Goal: Information Seeking & Learning: Learn about a topic

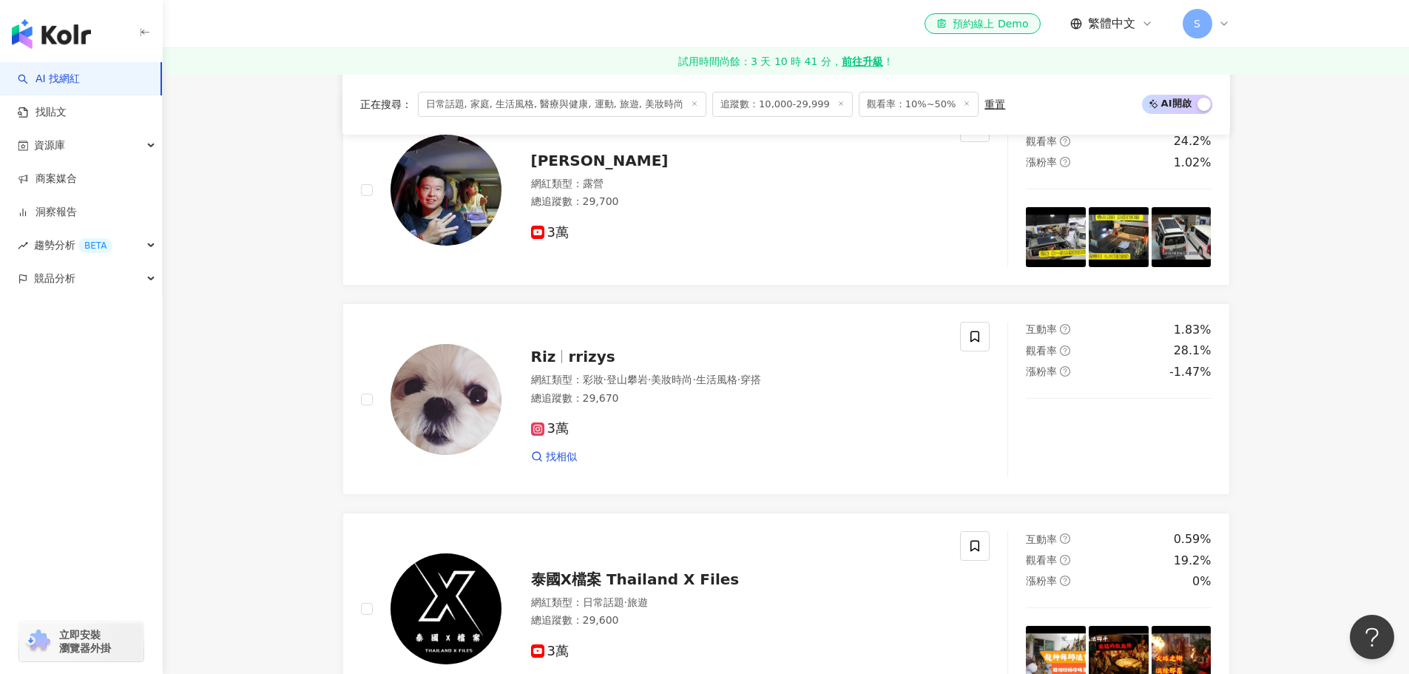
scroll to position [2442, 0]
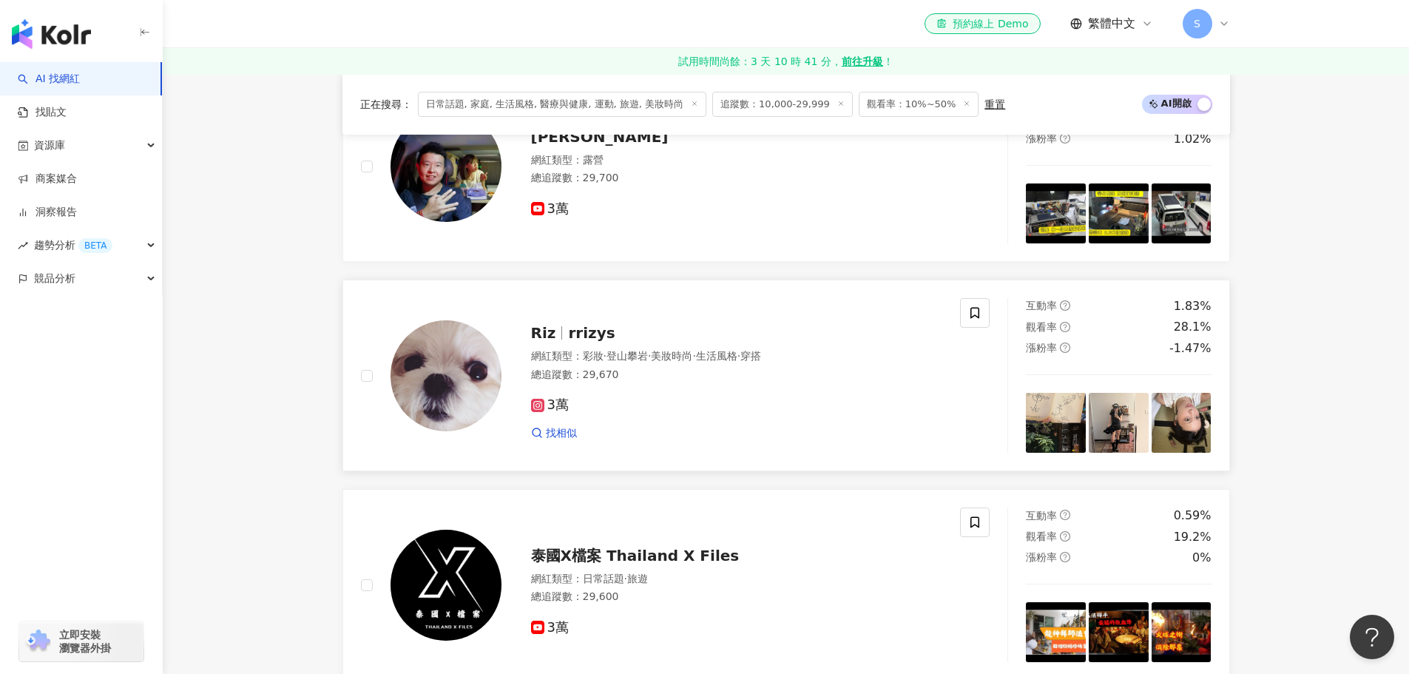
click at [444, 352] on img at bounding box center [446, 375] width 111 height 111
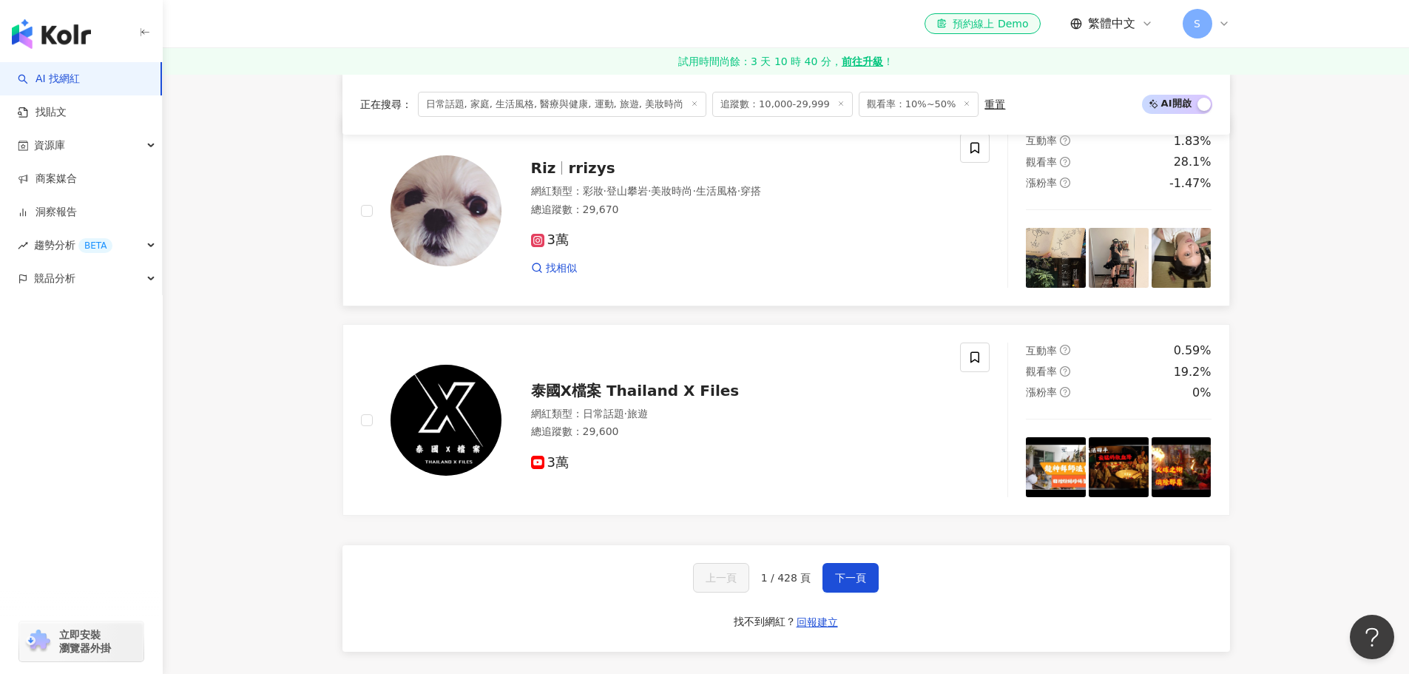
scroll to position [2663, 0]
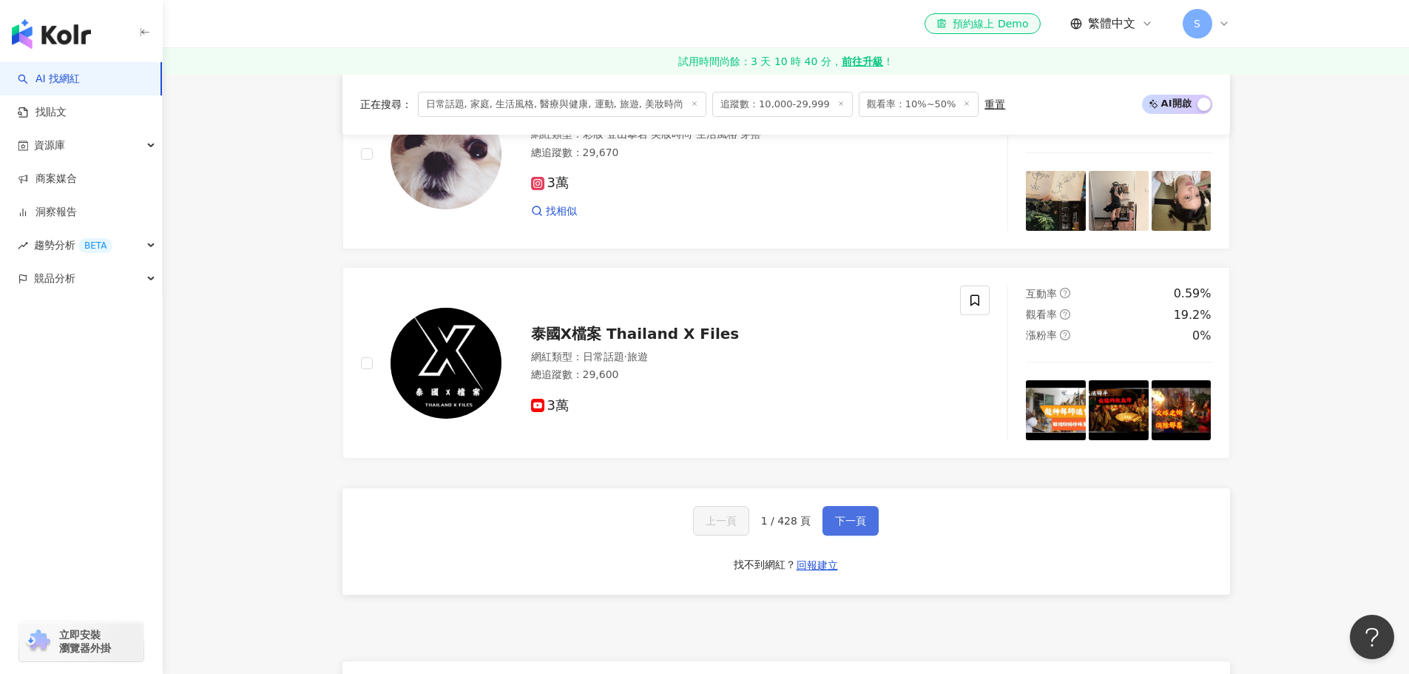
click at [853, 527] on span "下一頁" at bounding box center [850, 521] width 31 height 12
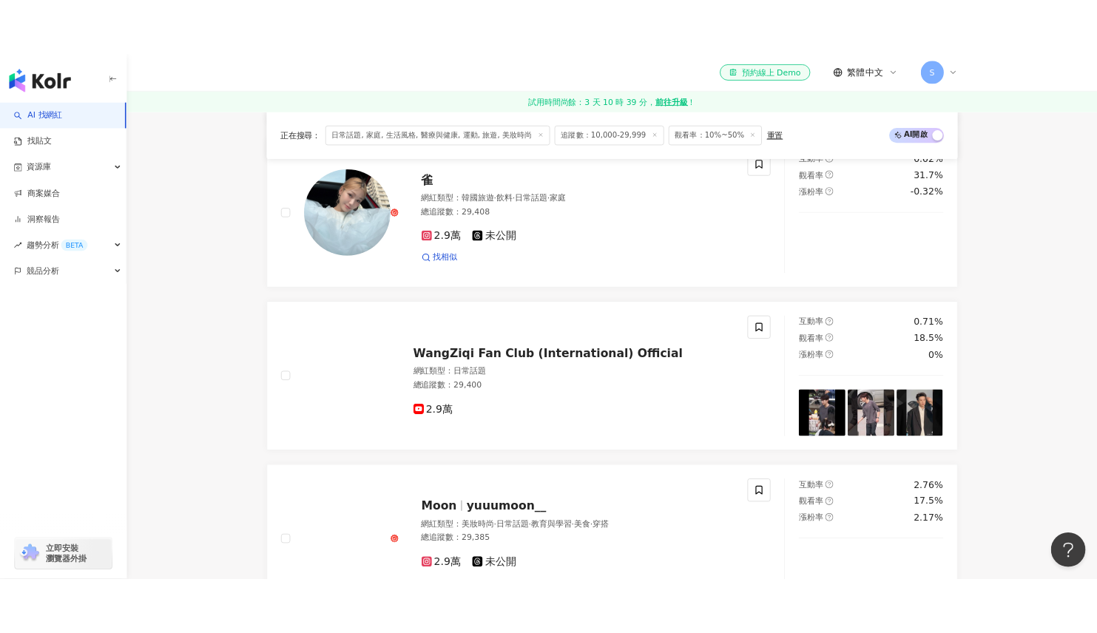
scroll to position [1480, 0]
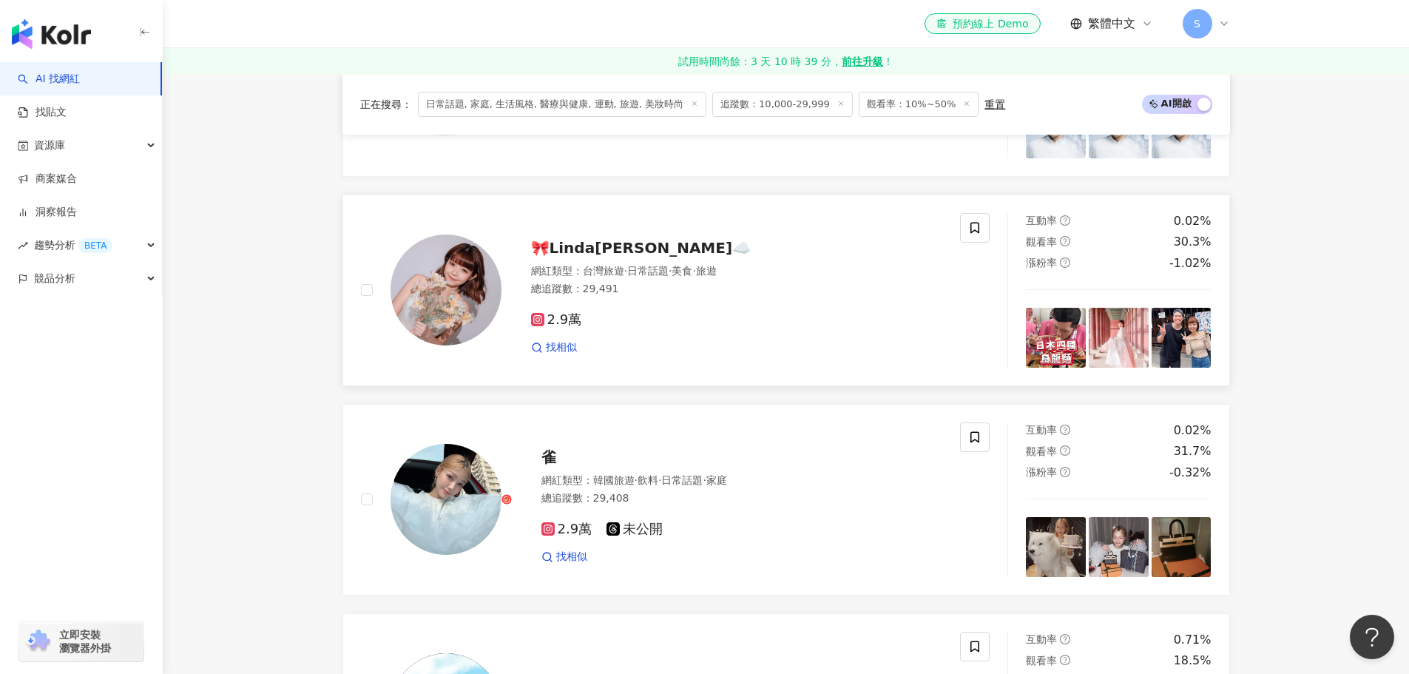
click at [605, 257] on span "🎀𝗟𝗶𝗻𝗱𝗮林芸☁️" at bounding box center [641, 248] width 220 height 18
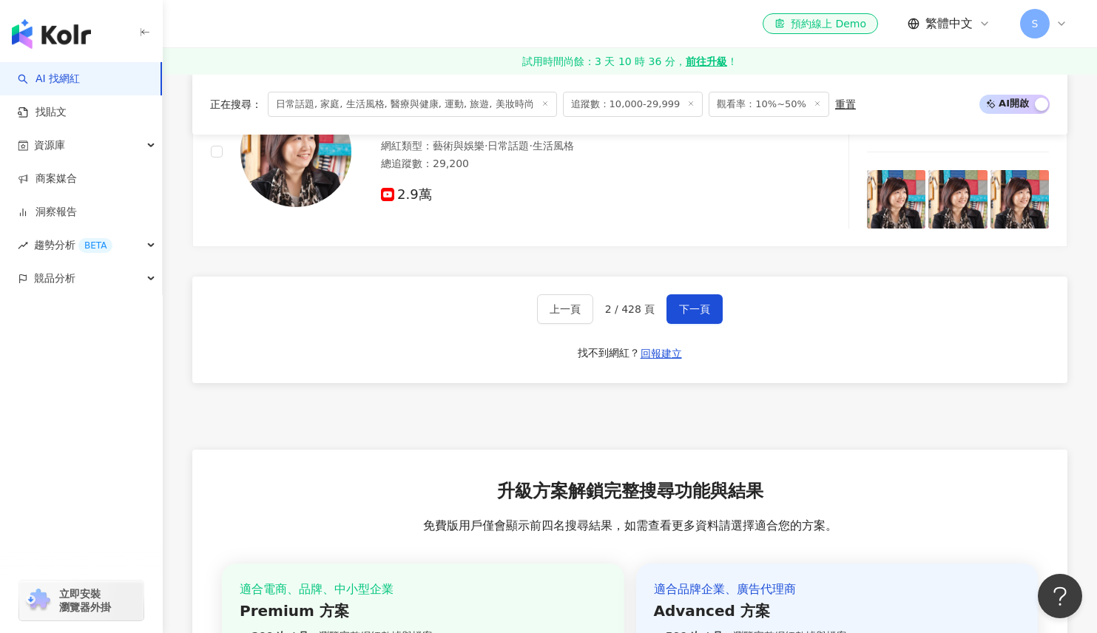
scroll to position [2852, 0]
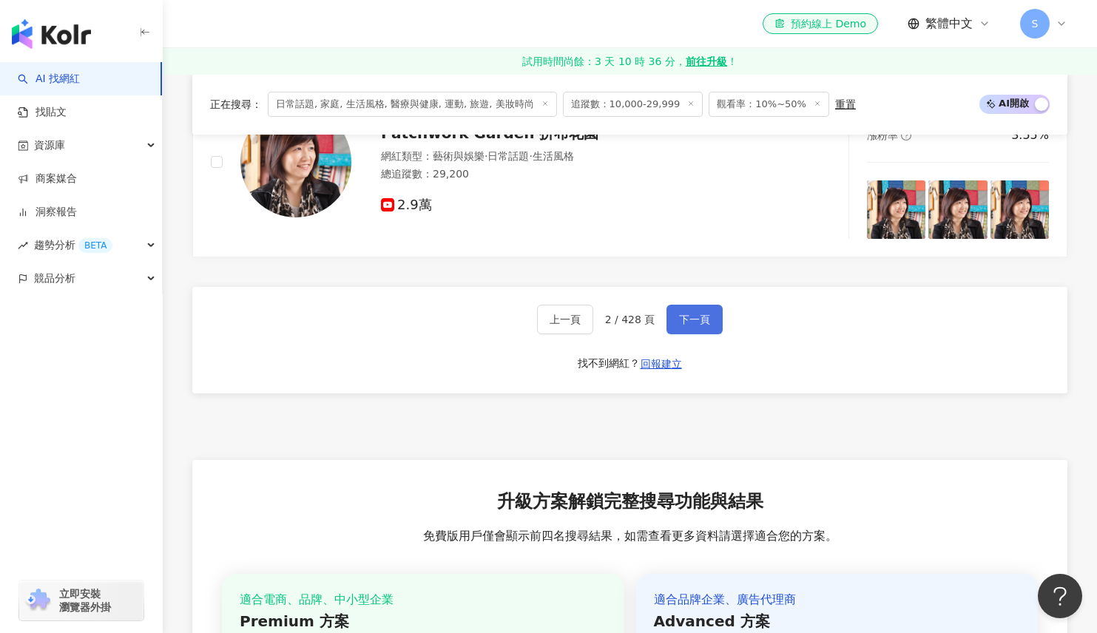
click at [683, 326] on span "下一頁" at bounding box center [694, 320] width 31 height 12
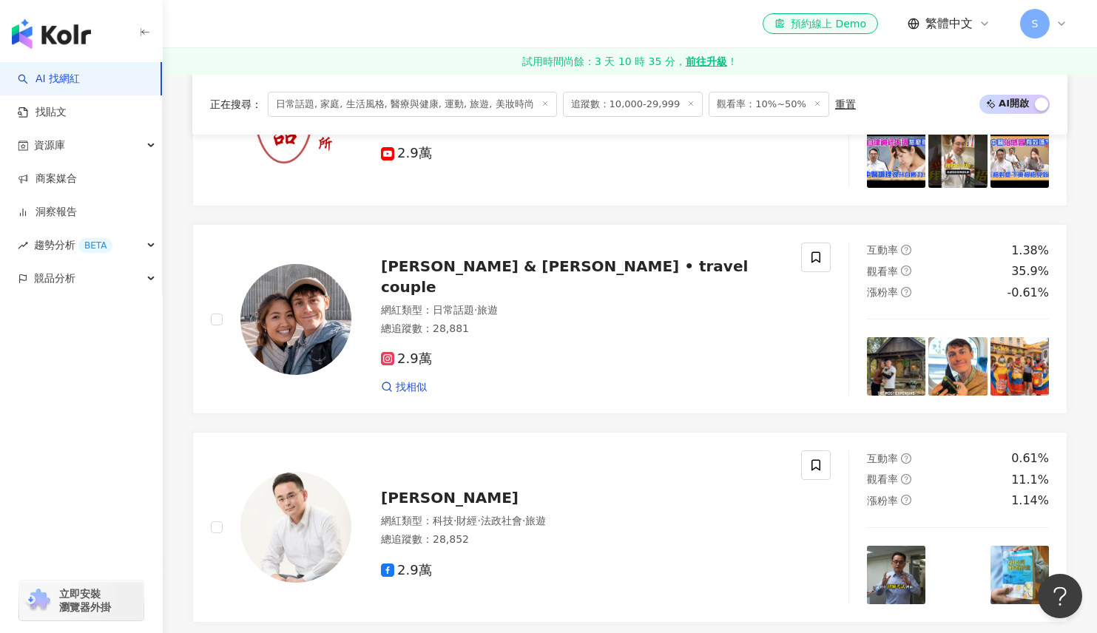
scroll to position [2038, 0]
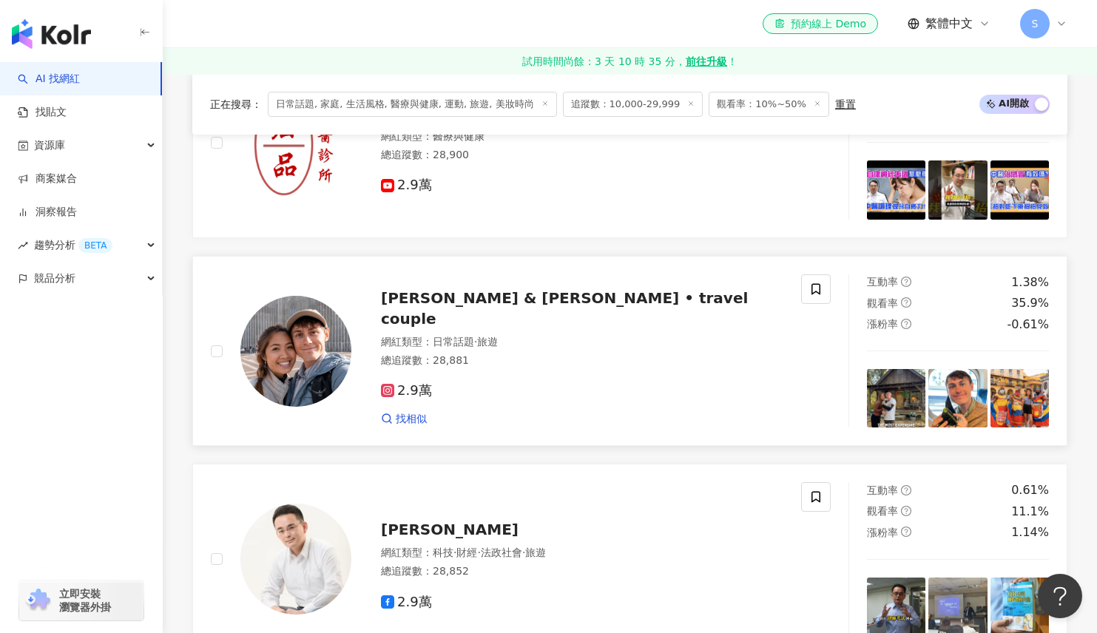
click at [570, 328] on span "chad & claire • travel couple" at bounding box center [564, 308] width 367 height 38
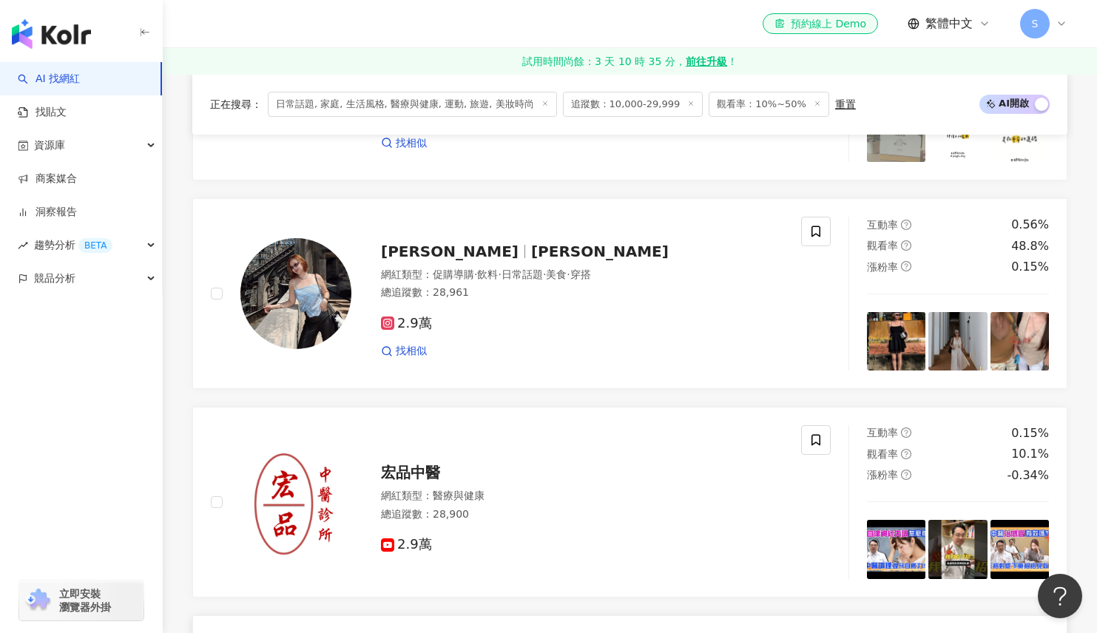
scroll to position [1668, 0]
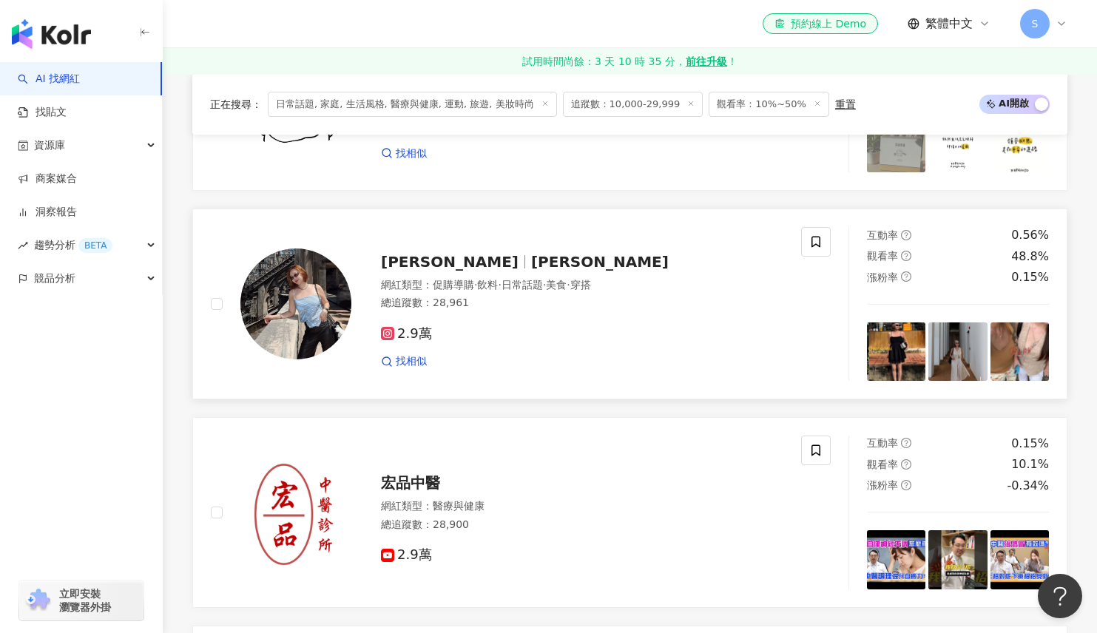
click at [313, 301] on img at bounding box center [295, 304] width 111 height 111
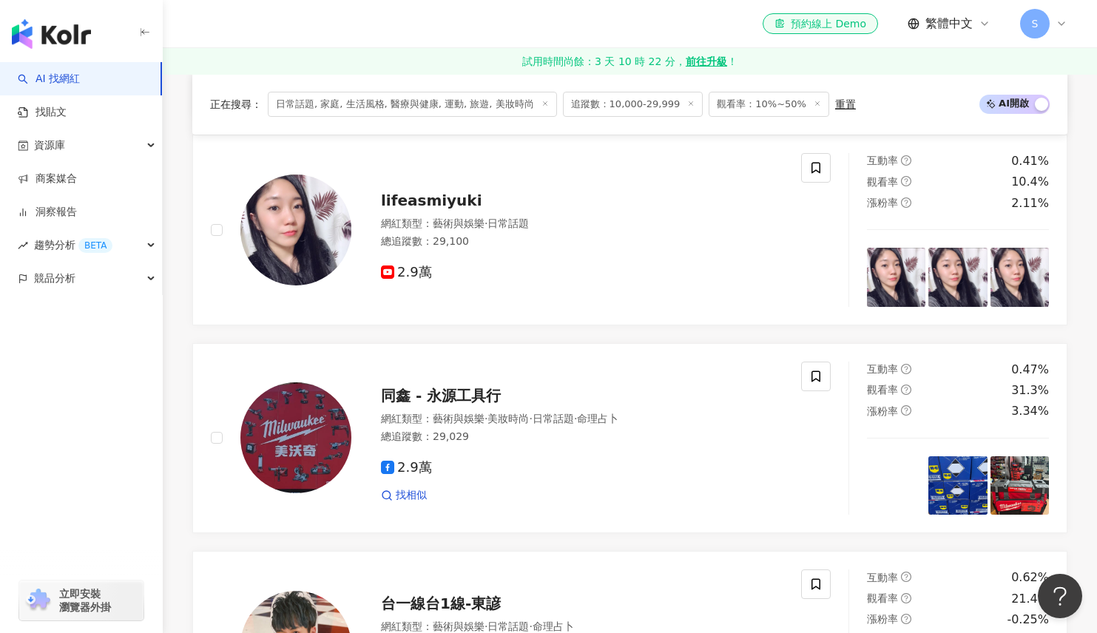
scroll to position [929, 0]
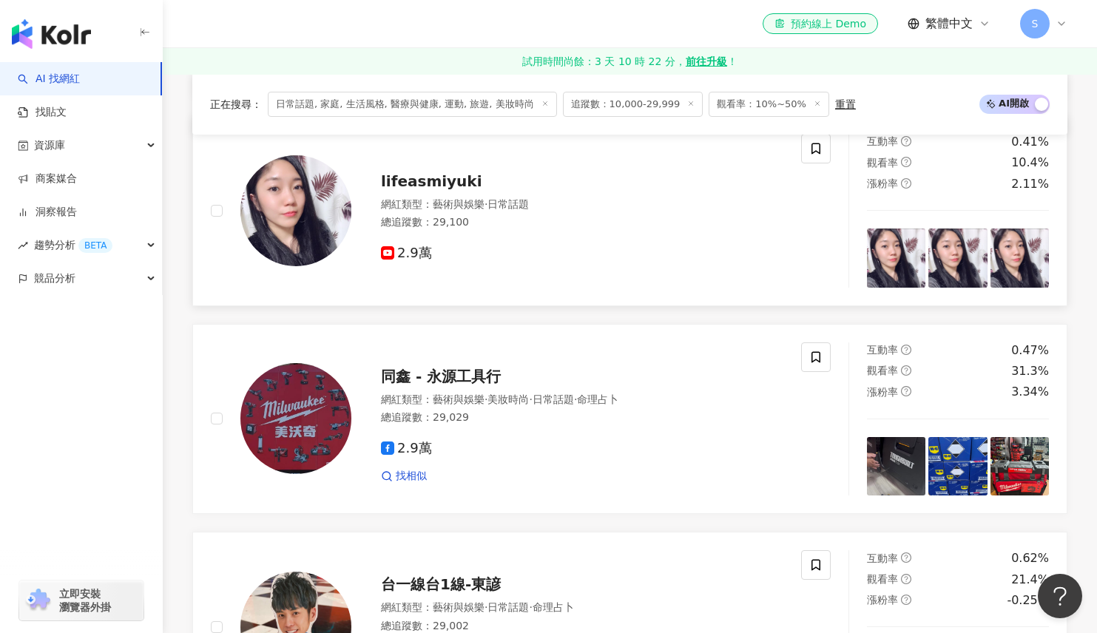
click at [449, 190] on span "lifeasmiyuki" at bounding box center [431, 181] width 101 height 18
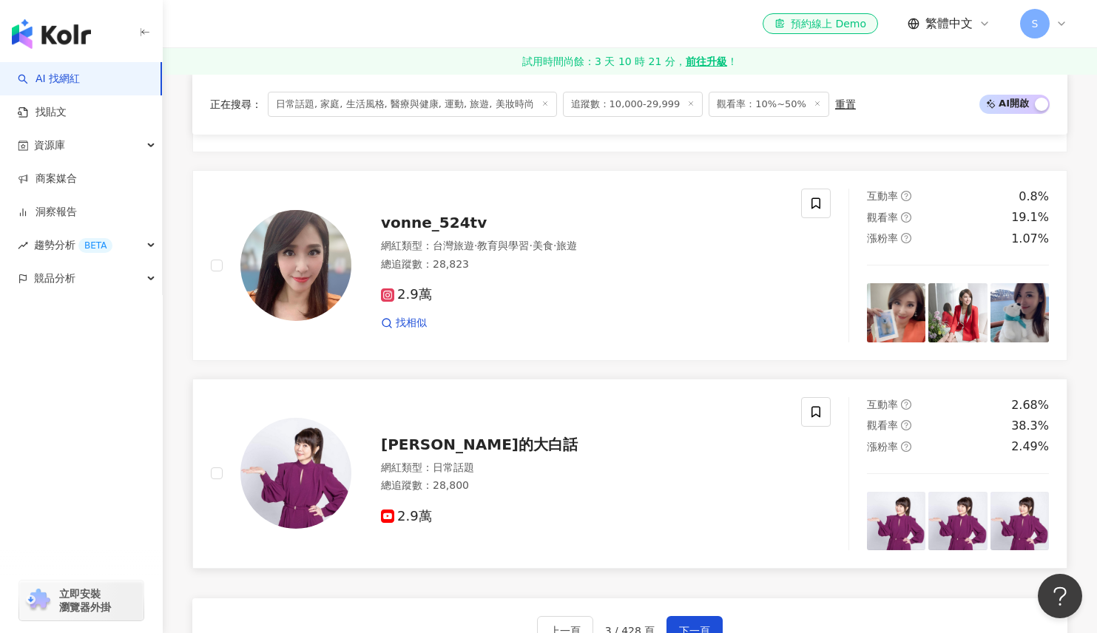
scroll to position [2778, 0]
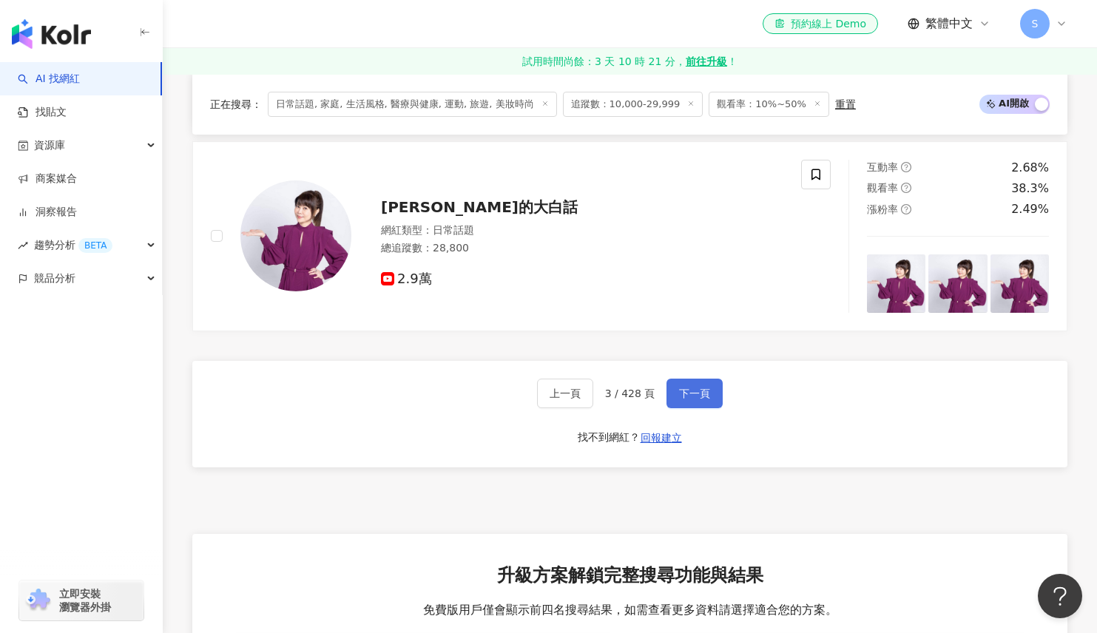
click at [689, 400] on span "下一頁" at bounding box center [694, 394] width 31 height 12
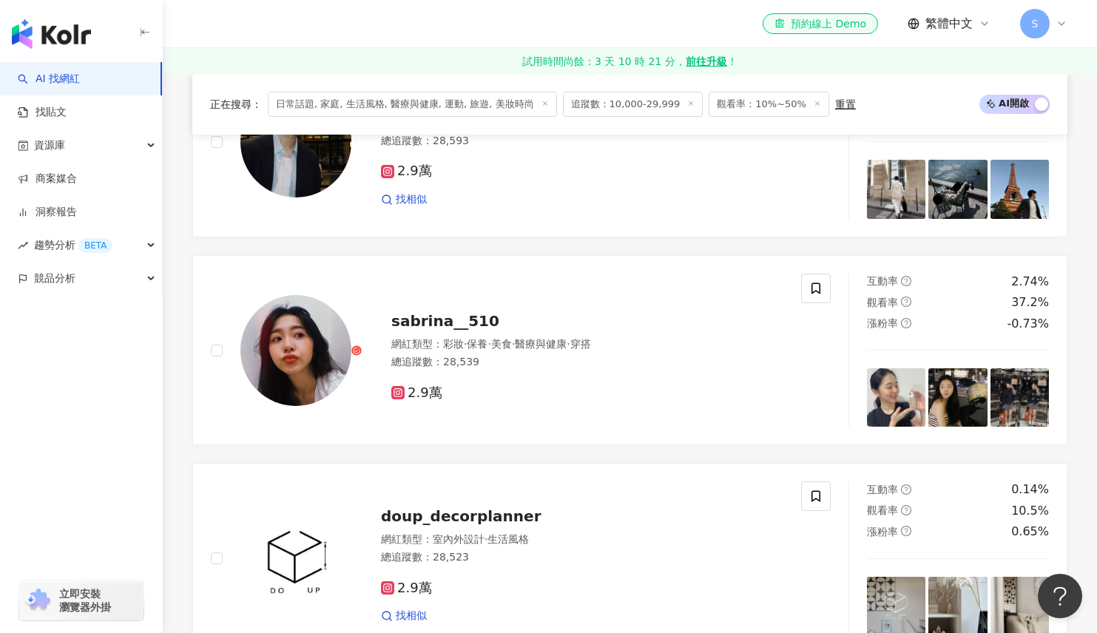
scroll to position [2038, 0]
click at [465, 331] on span "sabrina__510" at bounding box center [445, 322] width 108 height 18
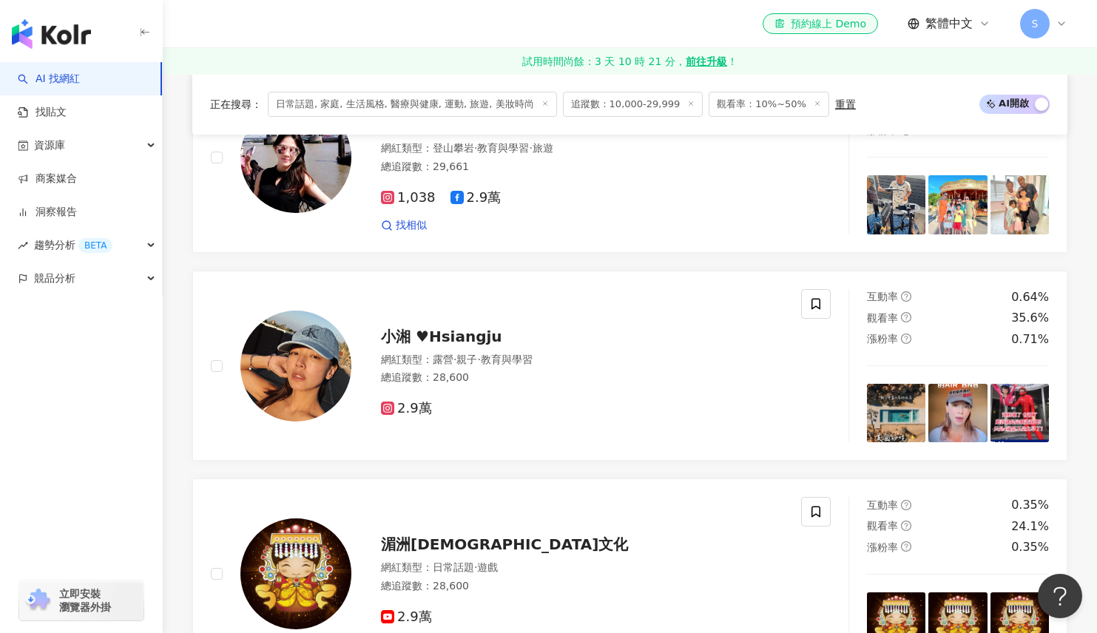
scroll to position [1372, 0]
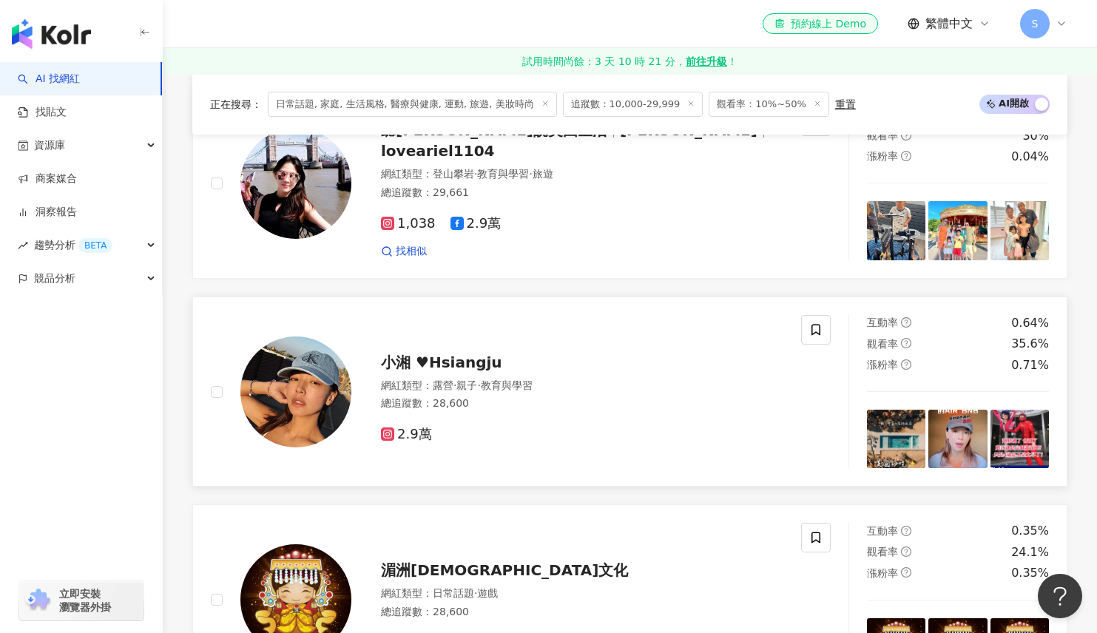
click at [443, 371] on span "小湘 ♥Hsiangju" at bounding box center [441, 363] width 121 height 18
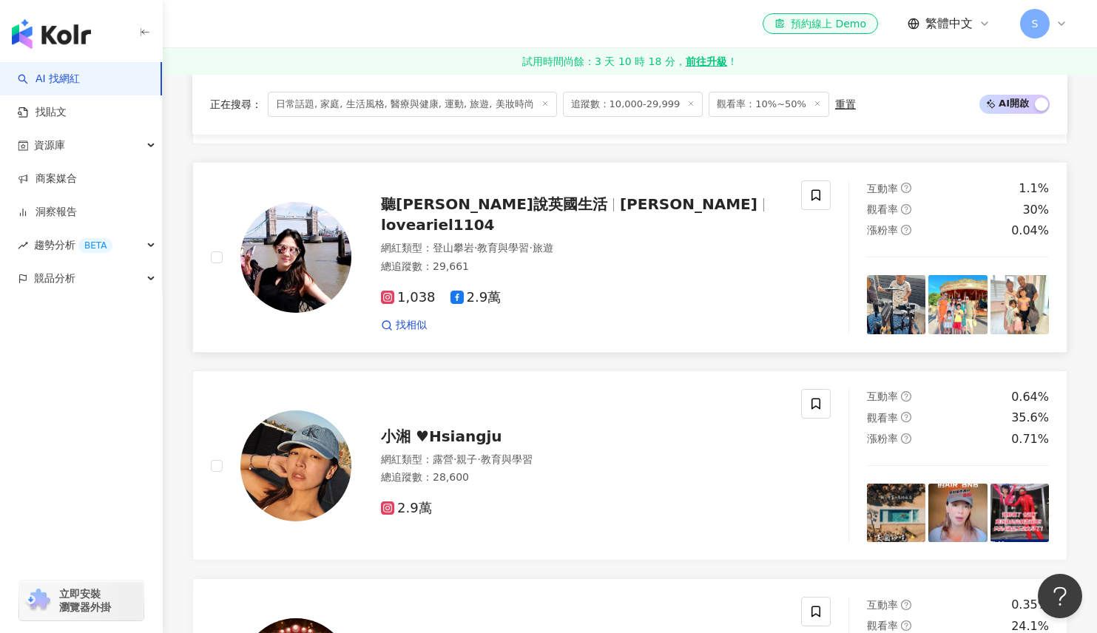
click at [454, 250] on span "登山攀岩" at bounding box center [453, 248] width 41 height 12
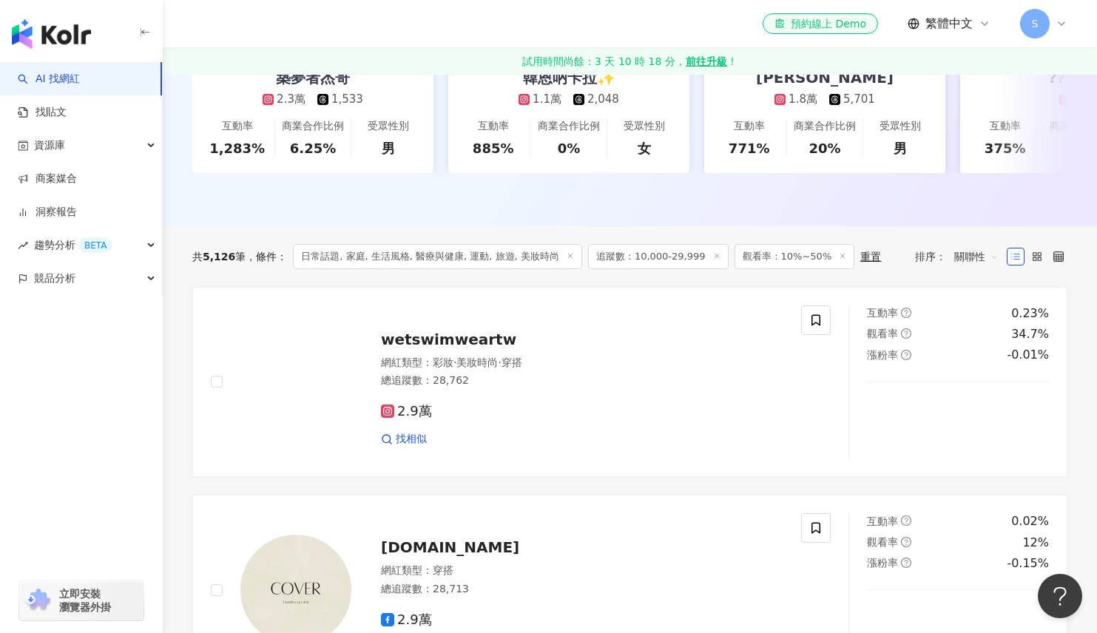
scroll to position [189, 0]
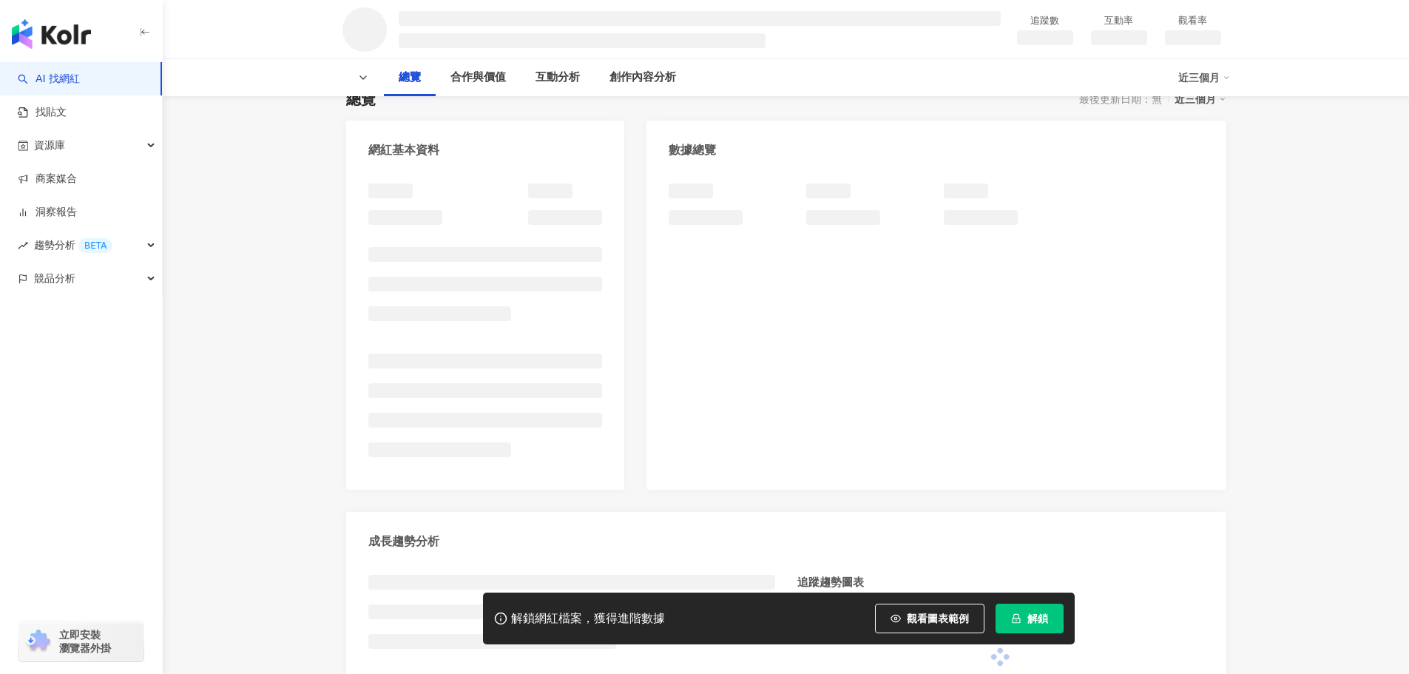
scroll to position [148, 0]
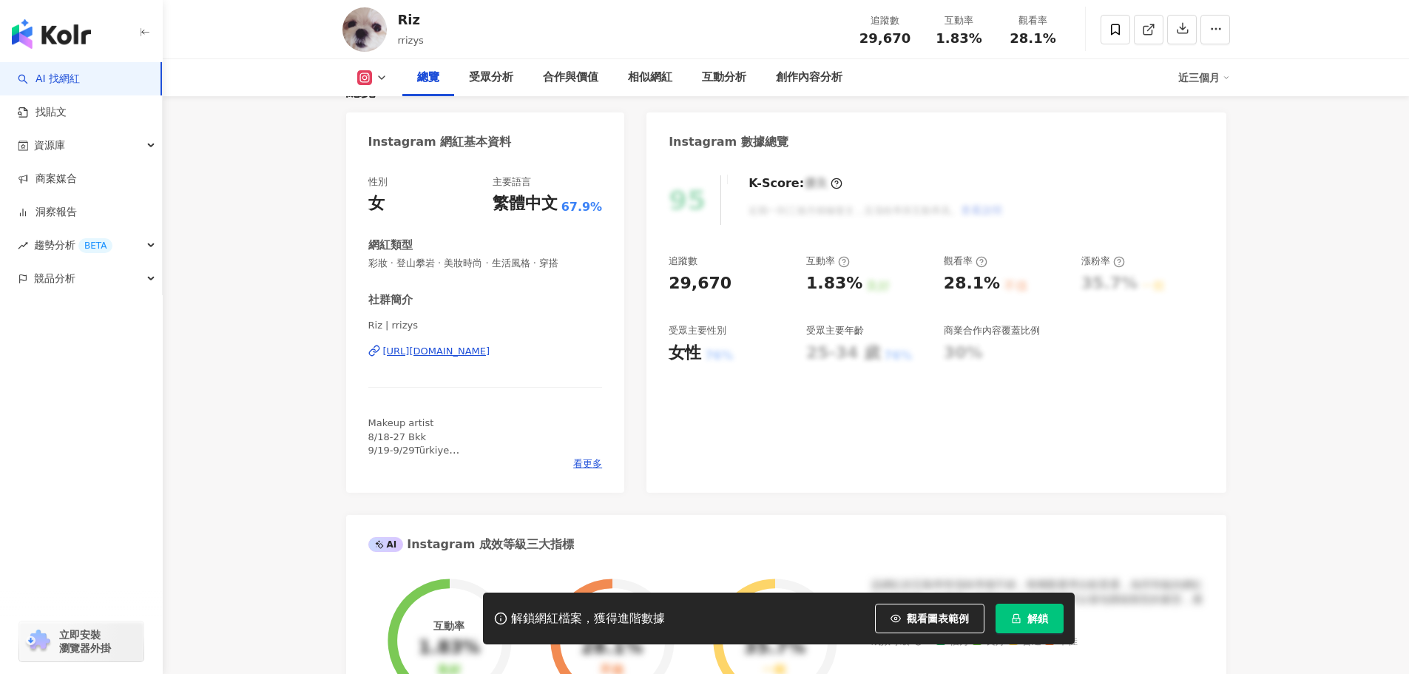
click at [465, 357] on div "https://www.instagram.com/rrizys/" at bounding box center [436, 351] width 107 height 13
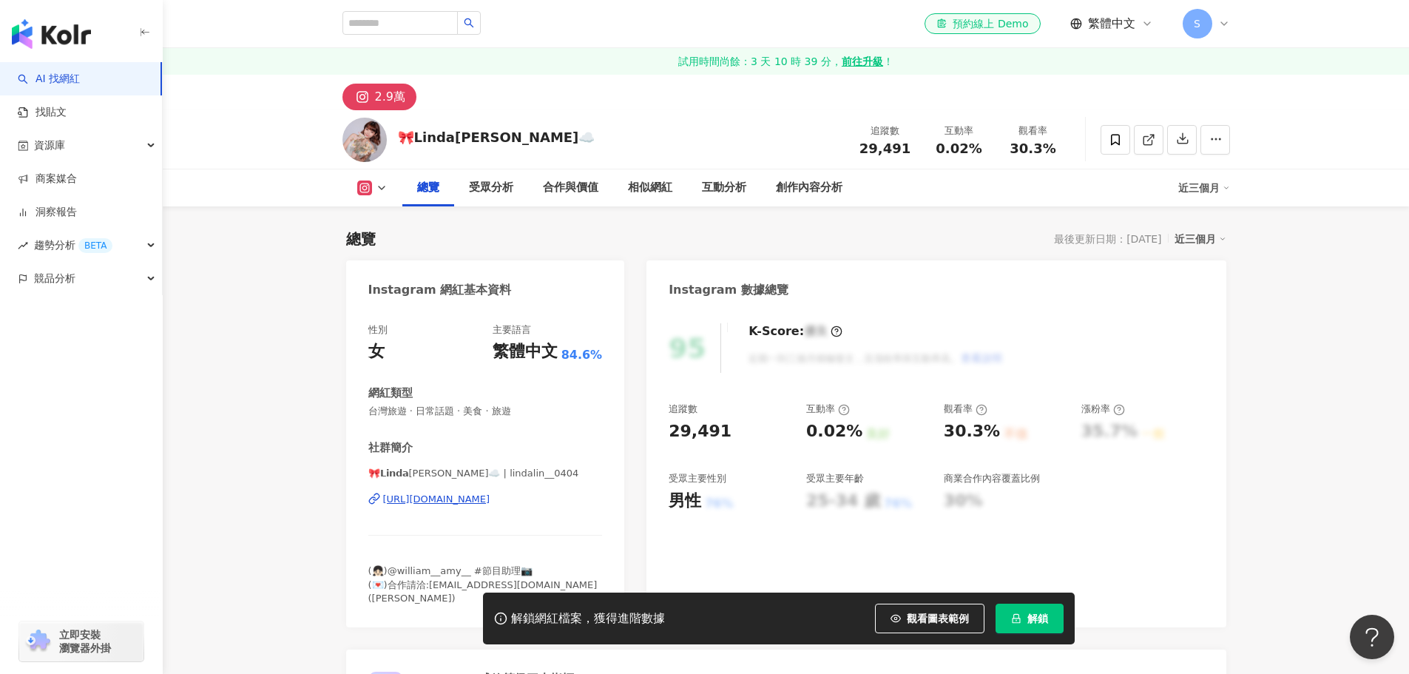
scroll to position [148, 0]
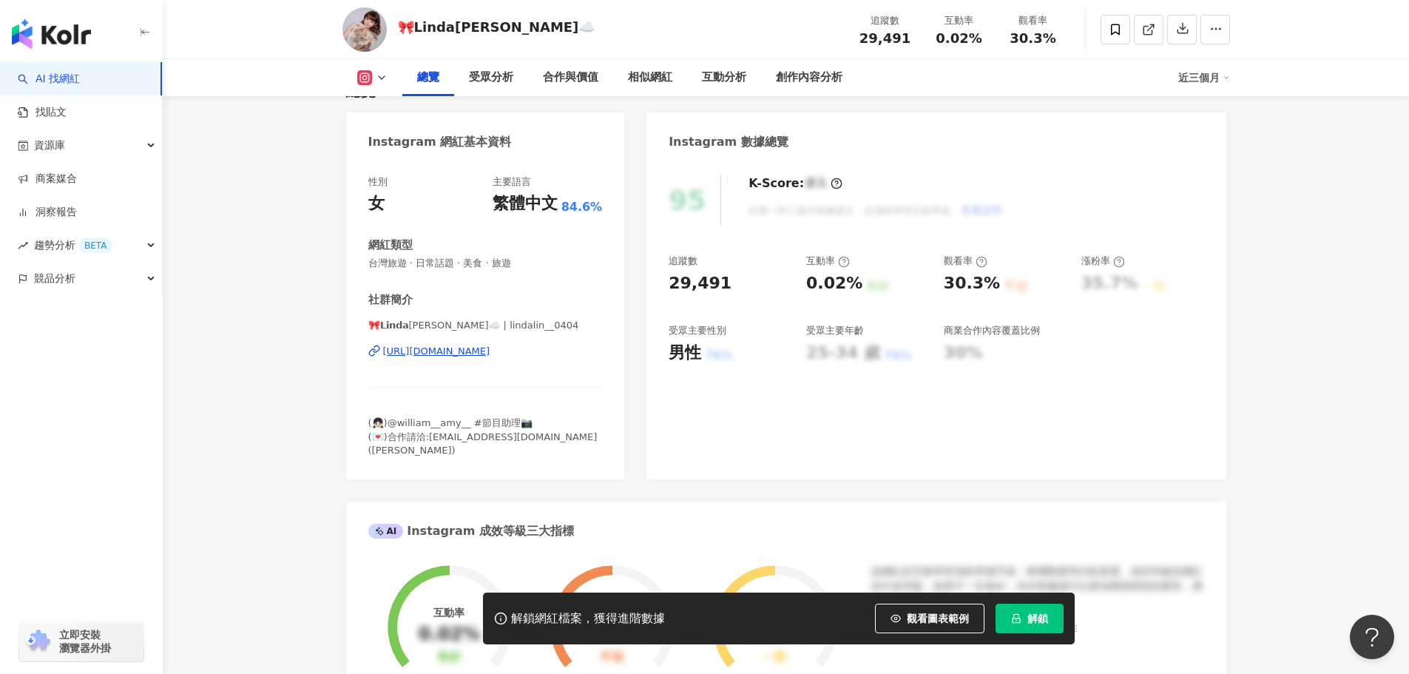
click at [491, 346] on div "https://www.instagram.com/lindalin__0404/" at bounding box center [436, 351] width 107 height 13
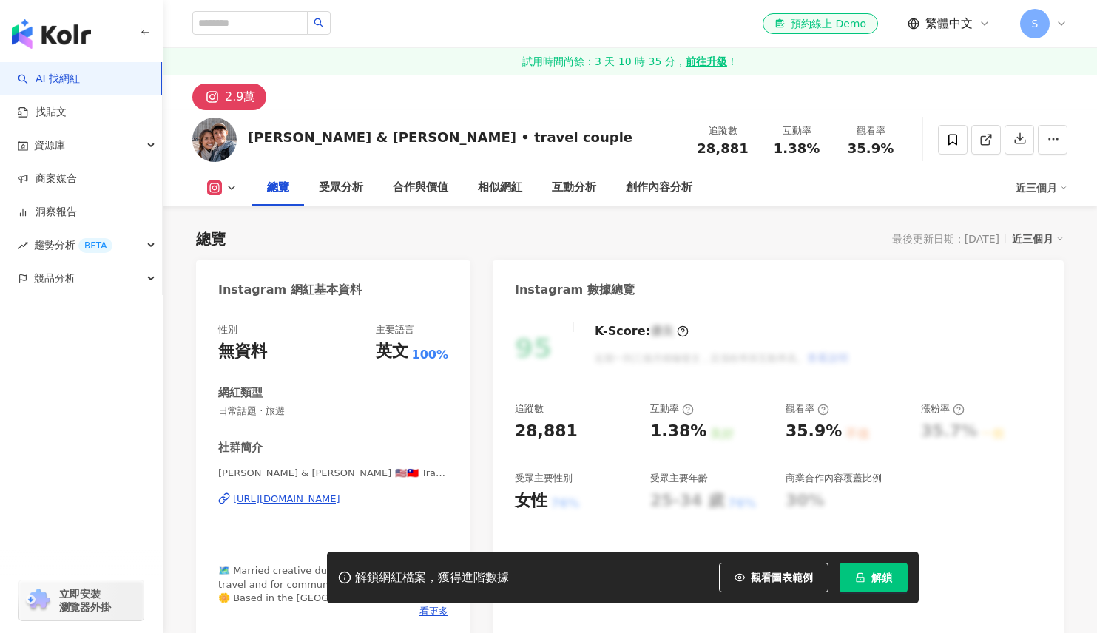
scroll to position [296, 0]
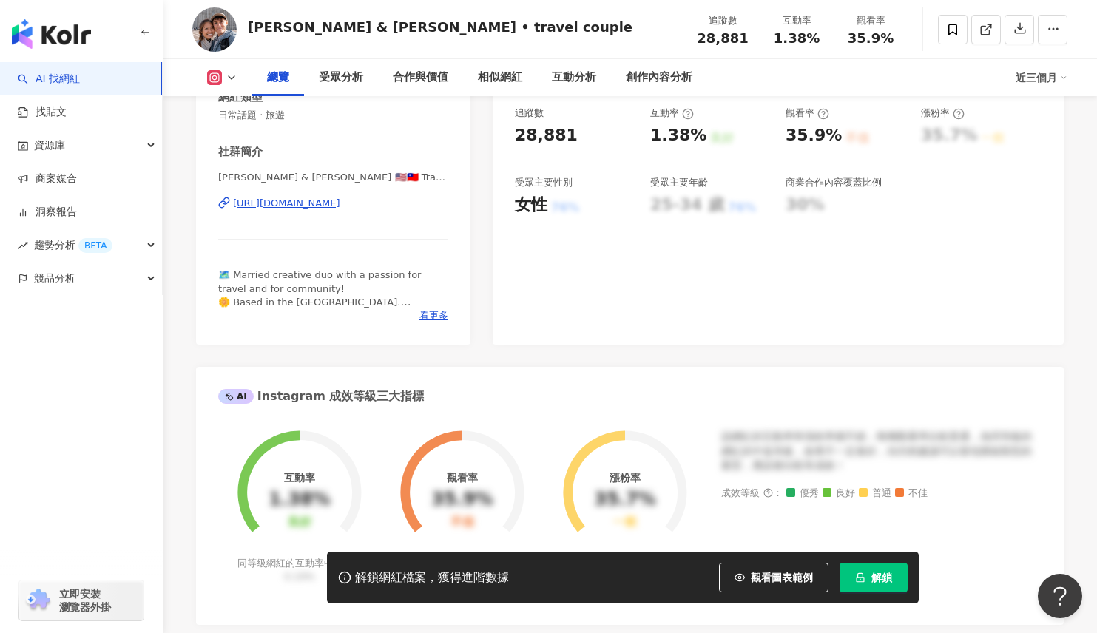
click at [340, 205] on div "https://www.instagram.com/chadandclaire/" at bounding box center [286, 203] width 107 height 13
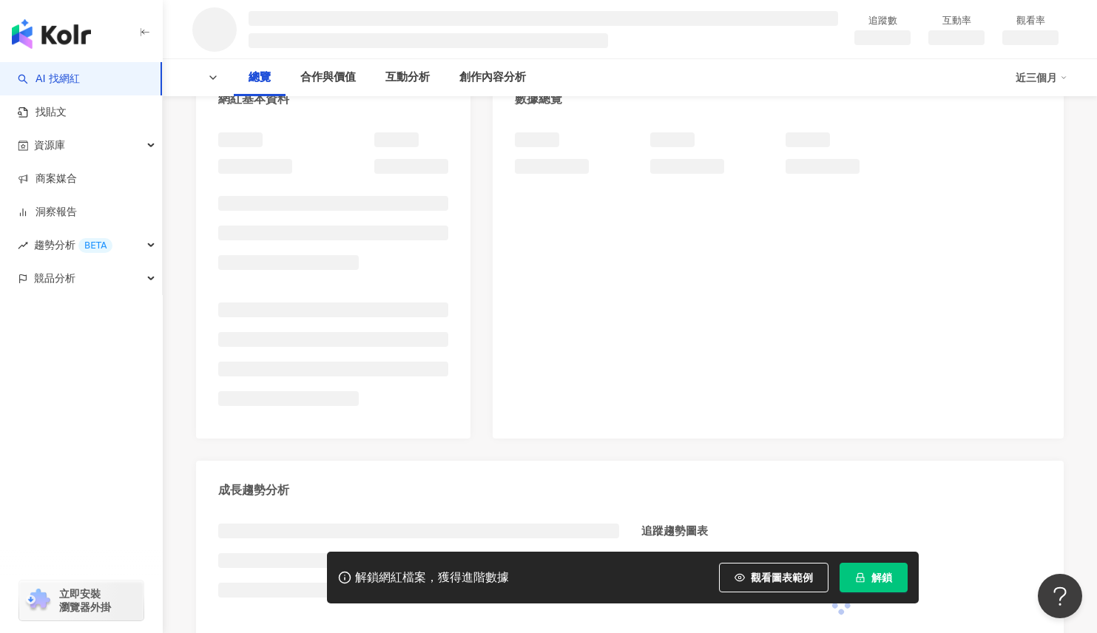
scroll to position [222, 0]
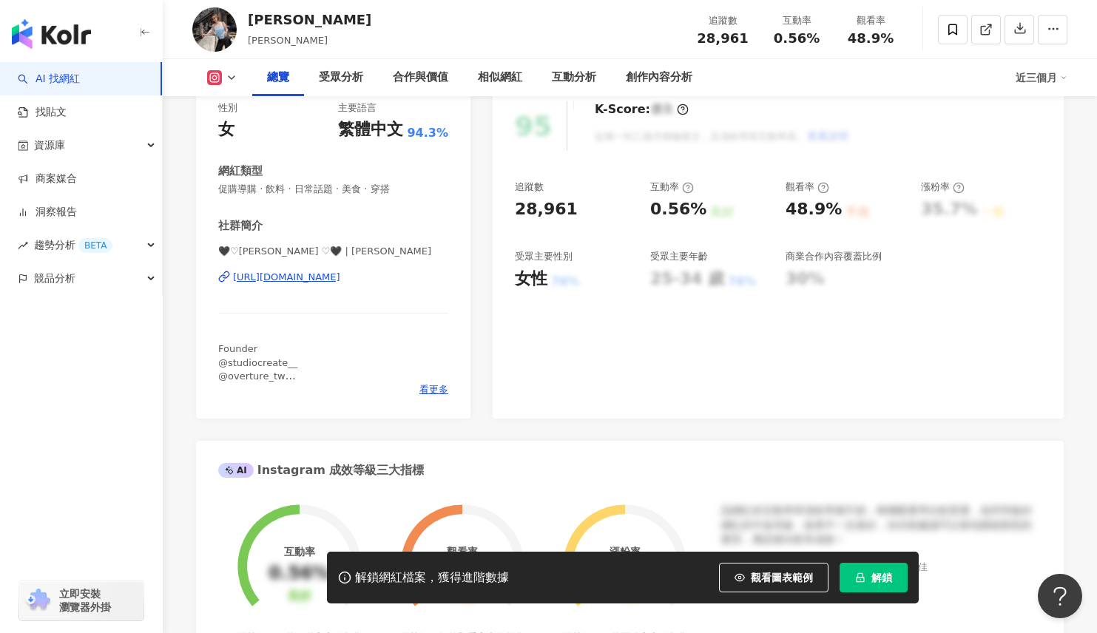
click at [340, 283] on div "[URL][DOMAIN_NAME]" at bounding box center [286, 277] width 107 height 13
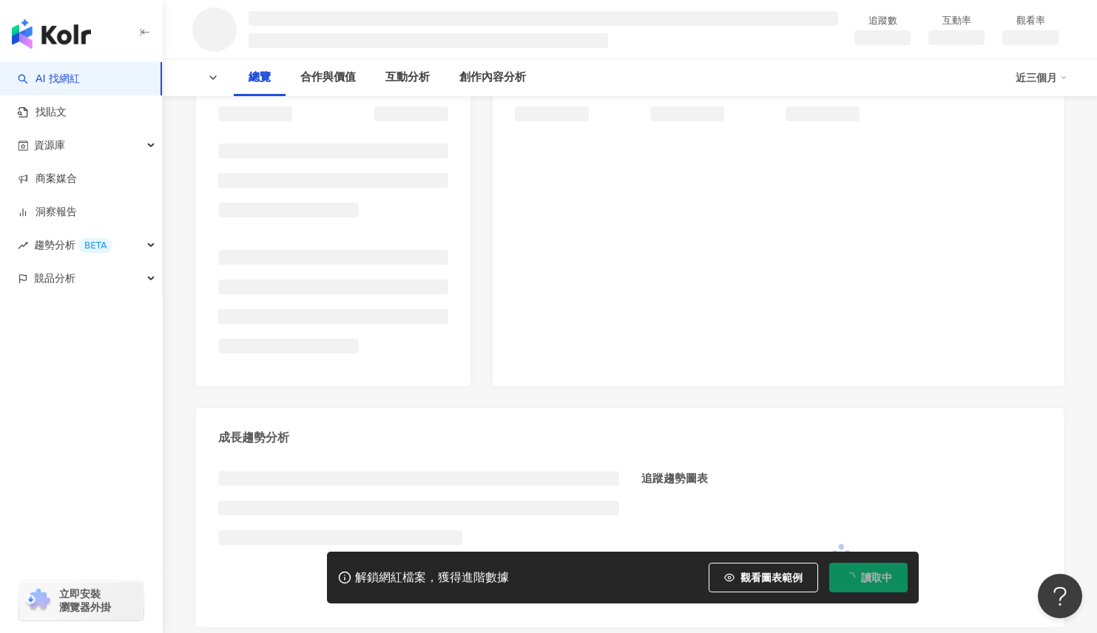
scroll to position [296, 0]
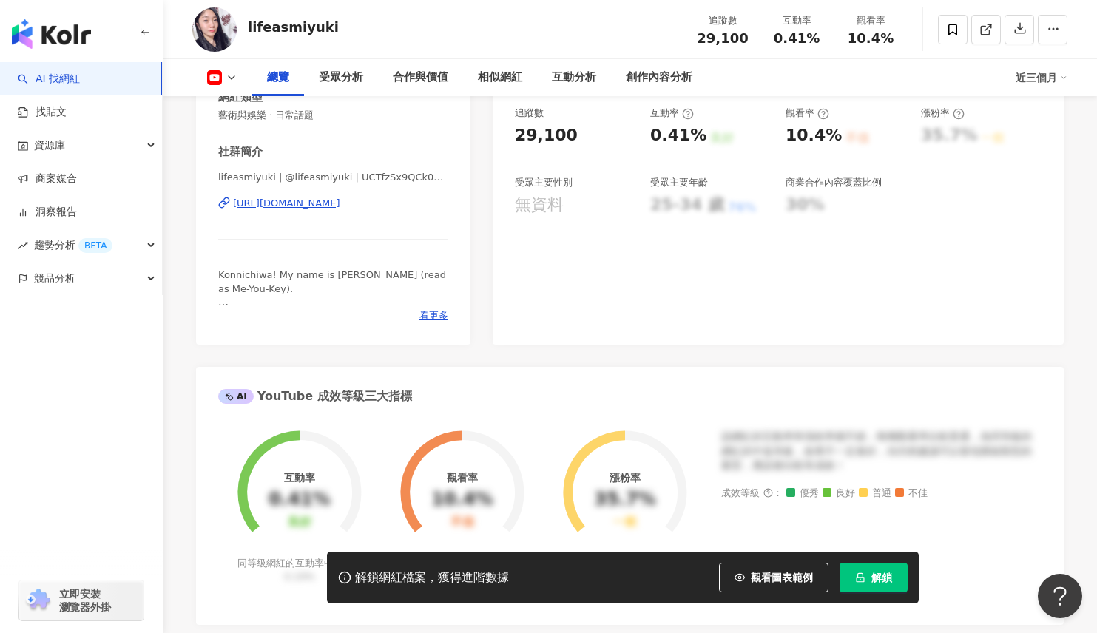
click at [340, 205] on div "[URL][DOMAIN_NAME]" at bounding box center [286, 203] width 107 height 13
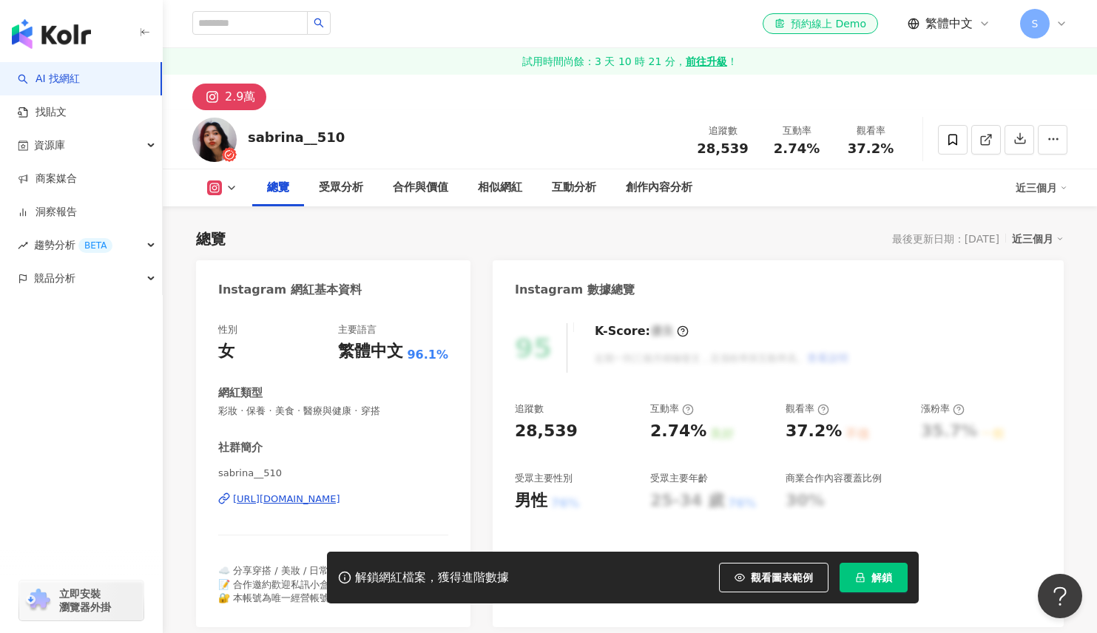
click at [340, 493] on div "https://www.instagram.com/sabrina__510/" at bounding box center [286, 499] width 107 height 13
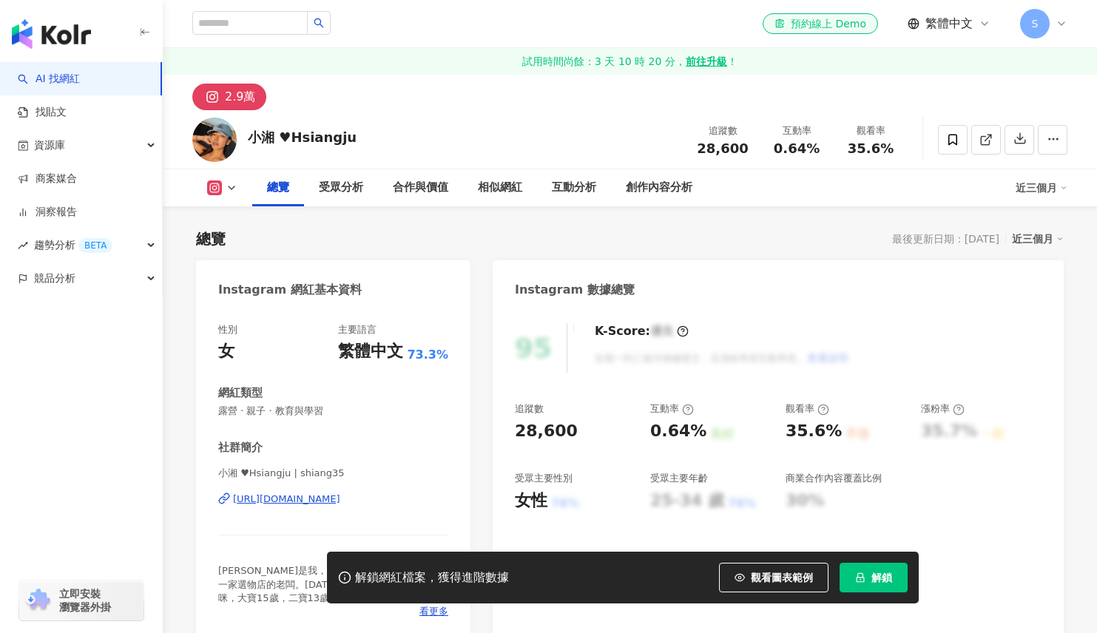
scroll to position [222, 0]
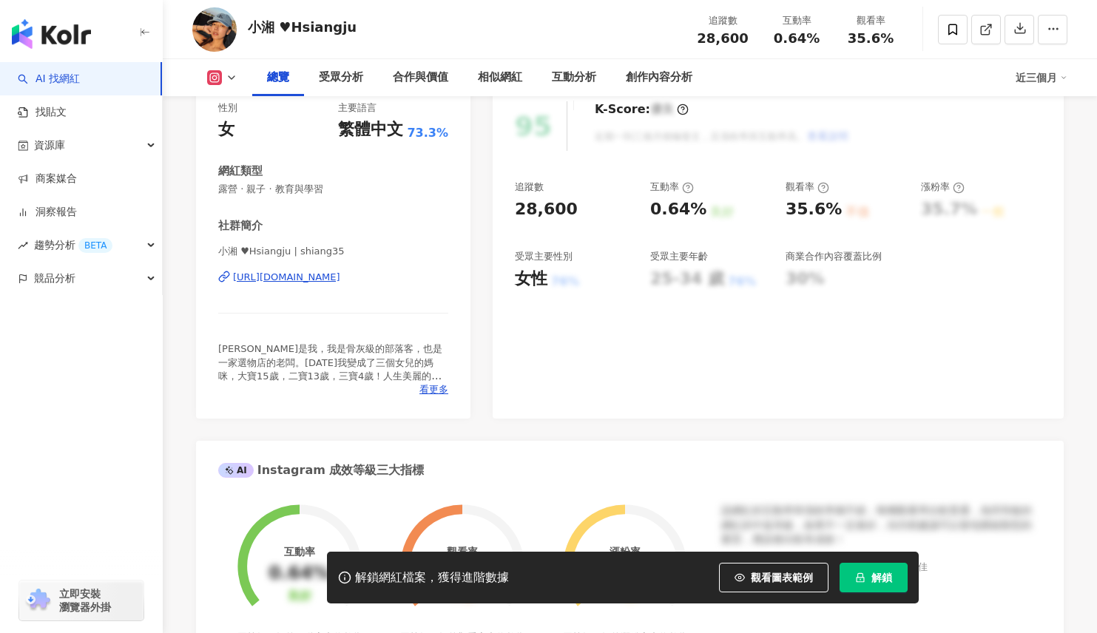
click at [340, 277] on div "[URL][DOMAIN_NAME]" at bounding box center [286, 277] width 107 height 13
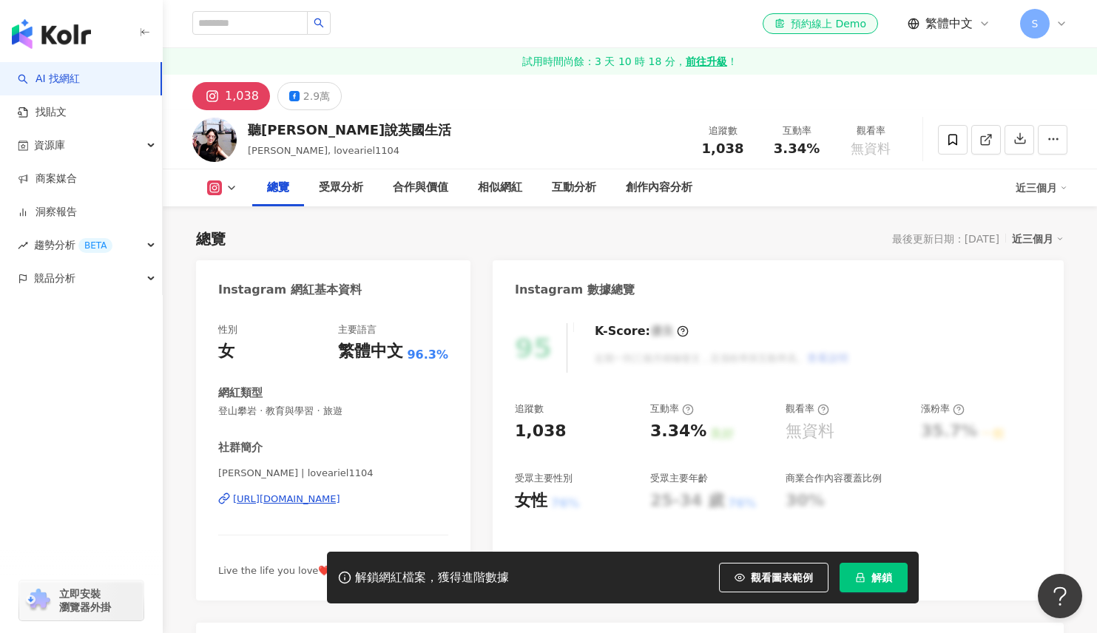
scroll to position [222, 0]
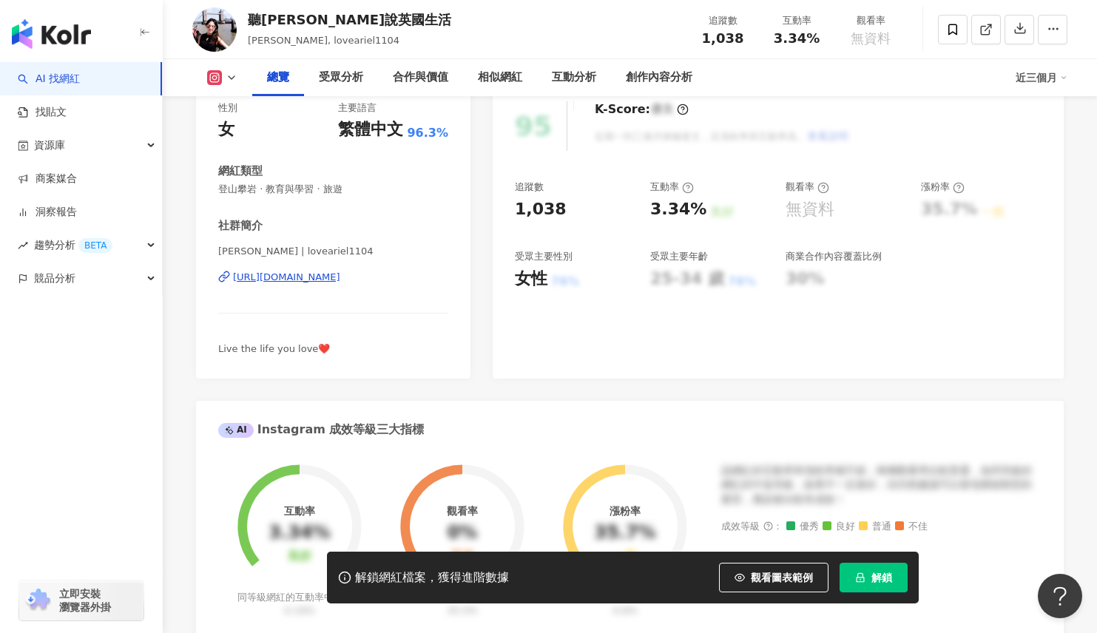
drag, startPoint x: 371, startPoint y: 296, endPoint x: 351, endPoint y: 280, distance: 24.7
click at [340, 280] on div "[URL][DOMAIN_NAME]" at bounding box center [286, 277] width 107 height 13
